Goal: Complete application form

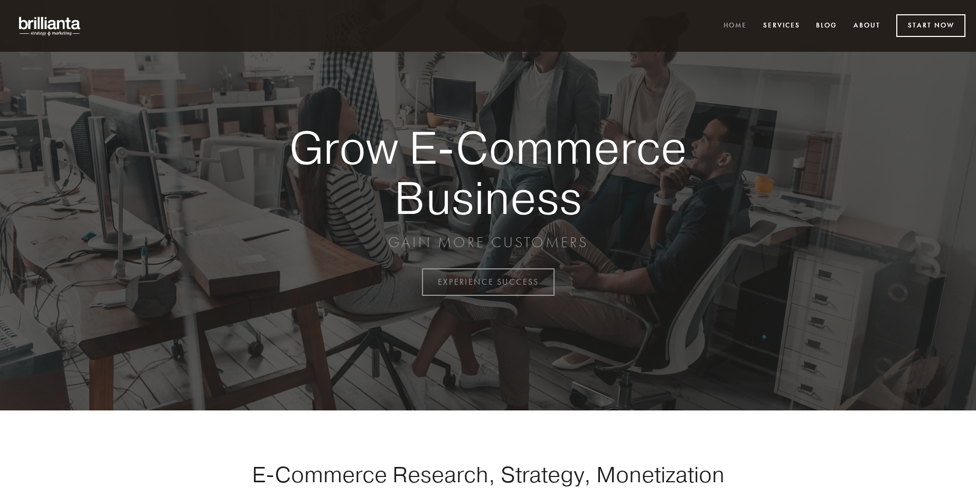
scroll to position [2767, 0]
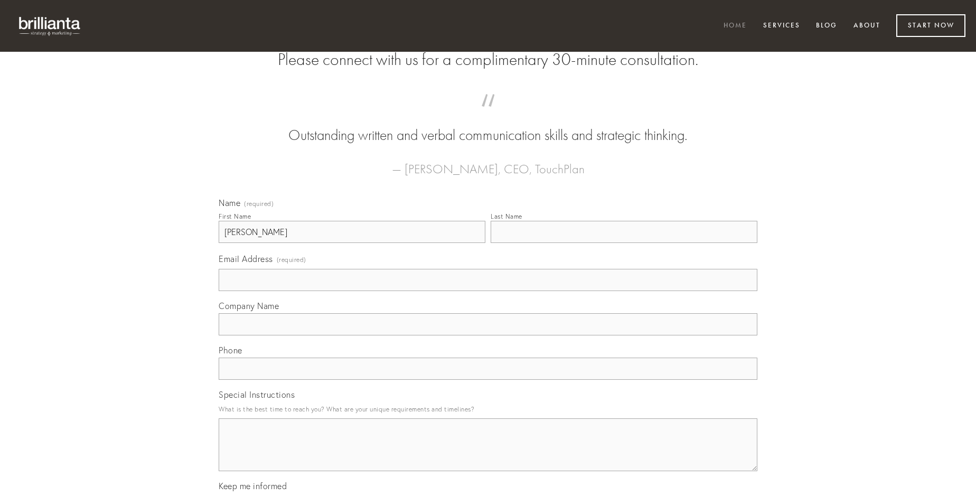
type input "[PERSON_NAME]"
click at [623, 243] on input "Last Name" at bounding box center [623, 232] width 267 height 22
type input "[PERSON_NAME]"
click at [488, 291] on input "Email Address (required)" at bounding box center [488, 280] width 538 height 22
type input "[EMAIL_ADDRESS][DOMAIN_NAME]"
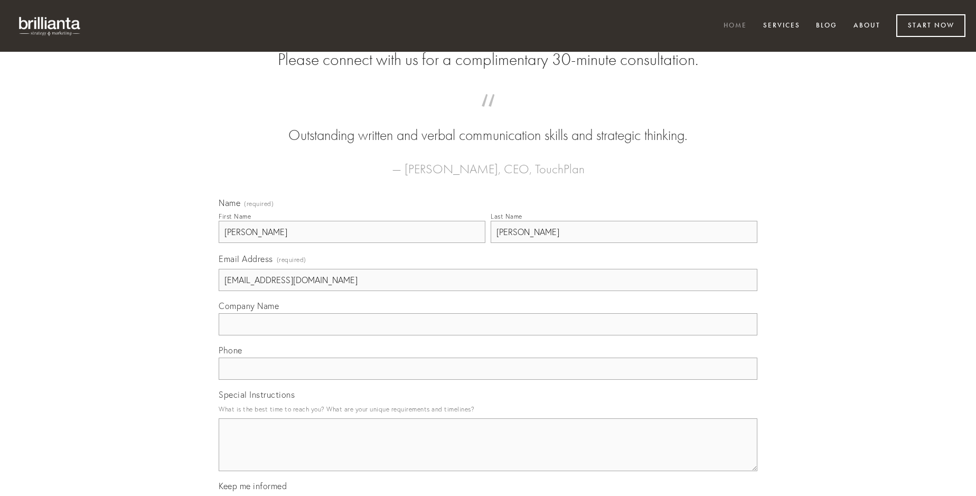
click at [488, 335] on input "Company Name" at bounding box center [488, 324] width 538 height 22
type input "deorsum"
click at [488, 380] on input "text" at bounding box center [488, 368] width 538 height 22
click at [488, 454] on textarea "Special Instructions" at bounding box center [488, 444] width 538 height 53
type textarea "volubilis"
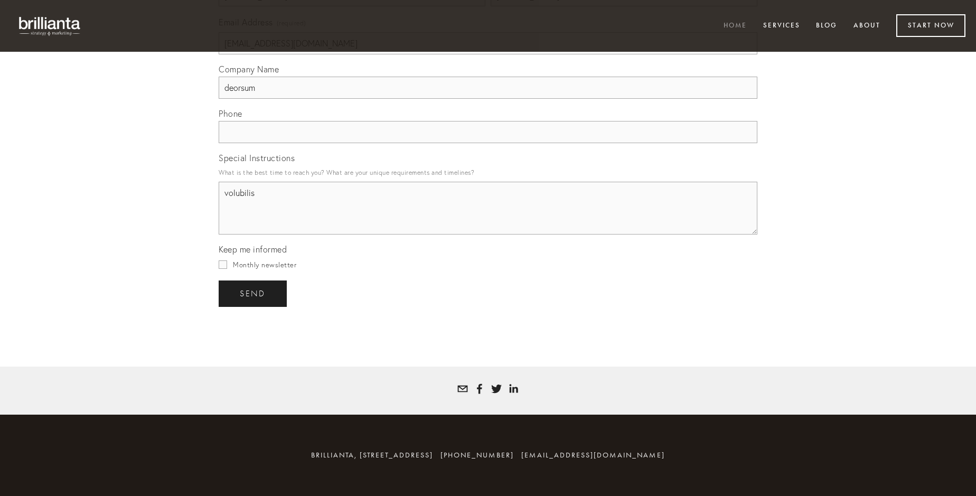
click at [253, 293] on span "send" at bounding box center [253, 294] width 26 height 10
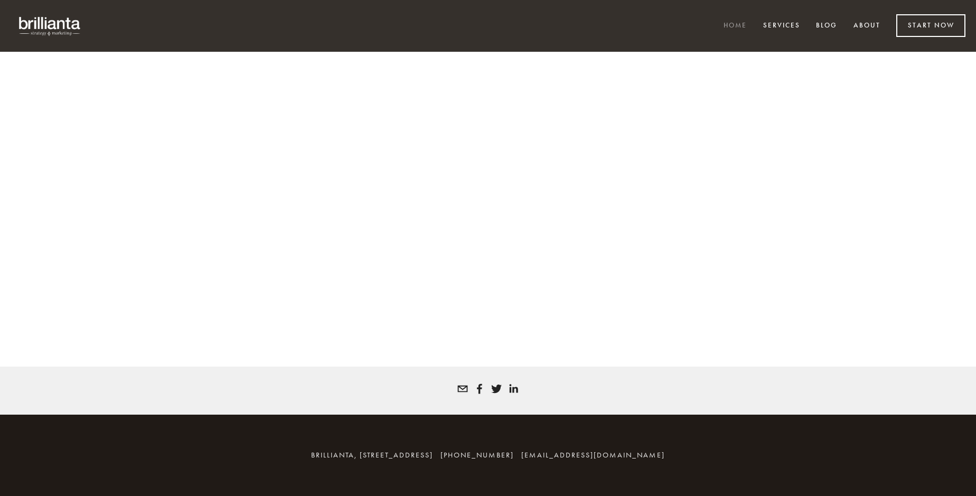
scroll to position [2753, 0]
